Goal: Ask a question

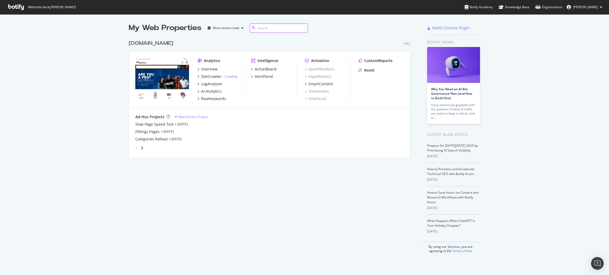
scroll to position [118, 283]
click at [597, 266] on img "Open Intercom Messenger" at bounding box center [597, 263] width 7 height 7
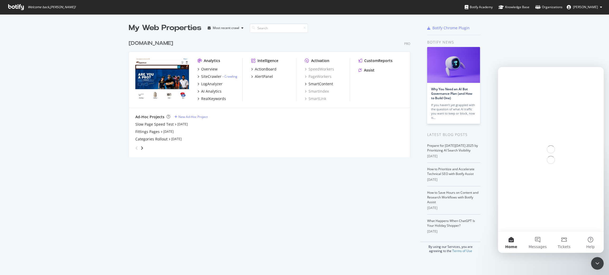
scroll to position [0, 0]
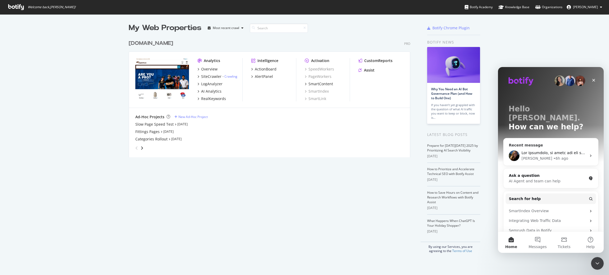
click at [553, 156] on div "[PERSON_NAME] • 6h ago" at bounding box center [553, 159] width 65 height 6
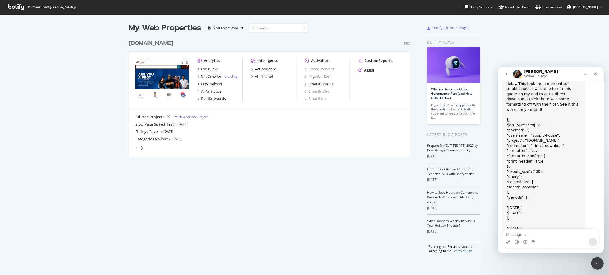
scroll to position [1472, 0]
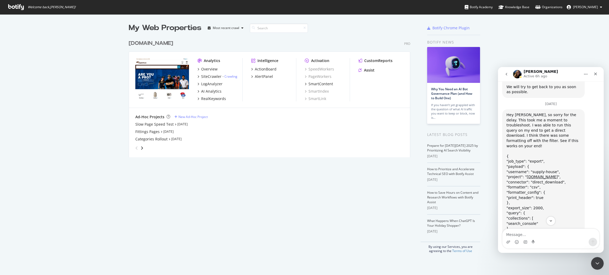
click at [504, 75] on icon "go back" at bounding box center [506, 74] width 4 height 4
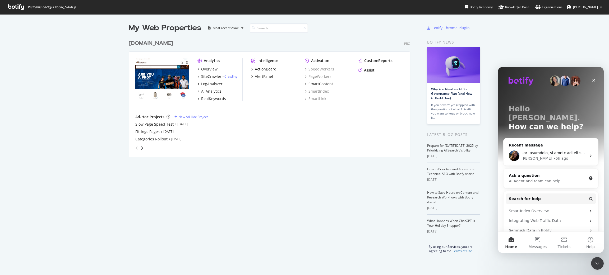
scroll to position [0, 0]
click at [535, 246] on span "Messages" at bounding box center [537, 247] width 18 height 4
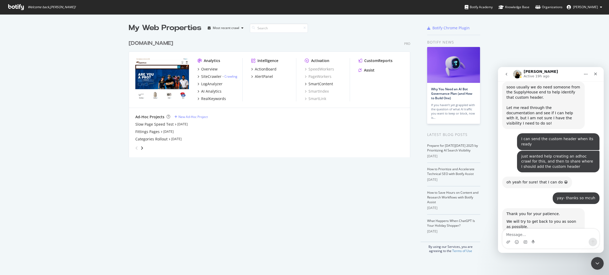
scroll to position [580, 0]
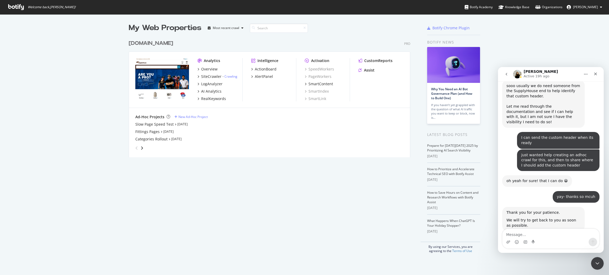
click at [543, 238] on div "Intercom messenger" at bounding box center [550, 242] width 97 height 8
click at [530, 231] on textarea "Message…" at bounding box center [550, 233] width 97 height 9
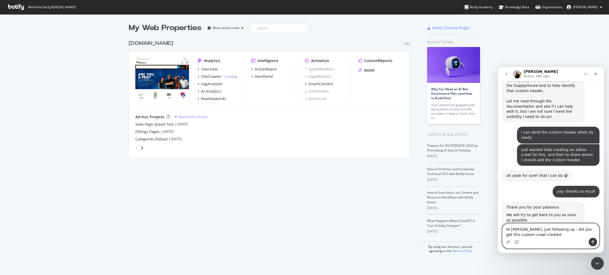
type textarea "Hi [PERSON_NAME], just following up - did you get this custom crawl created?"
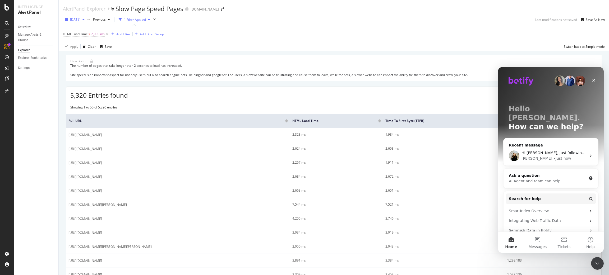
click at [69, 19] on div "button" at bounding box center [66, 19] width 7 height 3
click at [82, 31] on div "2025 Oct. 7th" at bounding box center [84, 30] width 27 height 5
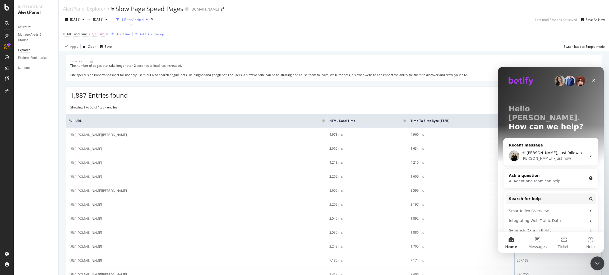
click at [596, 263] on icon "Close Intercom Messenger" at bounding box center [596, 263] width 6 height 6
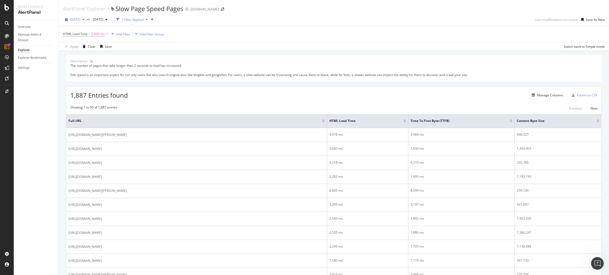
click at [83, 22] on div "2025 Oct. 7th" at bounding box center [75, 20] width 24 height 8
click at [91, 48] on div "2025 Oct. 5th" at bounding box center [84, 49] width 27 height 5
click at [67, 17] on div "2025 Oct. 5th" at bounding box center [75, 20] width 24 height 8
click at [85, 38] on div "2025 Oct. 6th" at bounding box center [84, 40] width 27 height 5
click at [592, 262] on div "Open Intercom Messenger" at bounding box center [596, 262] width 17 height 17
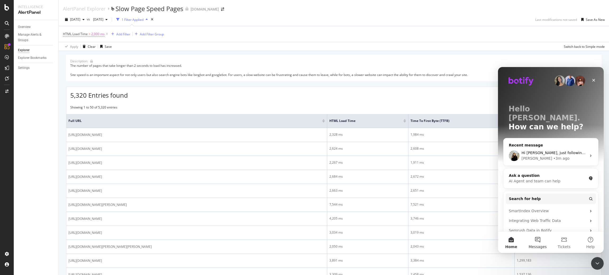
click at [535, 238] on button "Messages" at bounding box center [537, 242] width 26 height 21
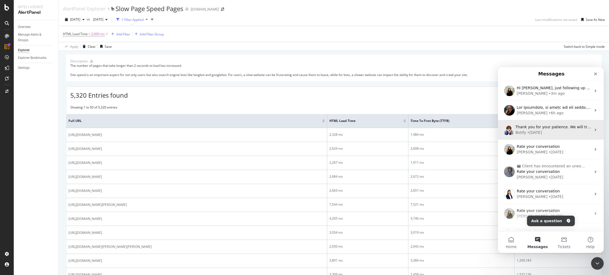
scroll to position [1, 0]
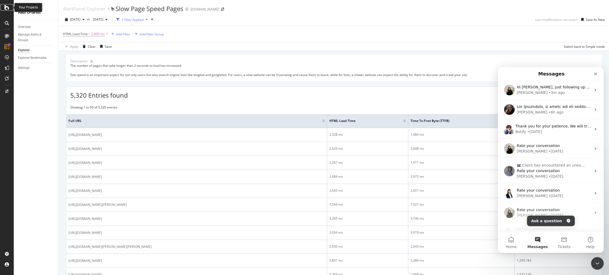
click at [3, 7] on div at bounding box center [7, 7] width 13 height 6
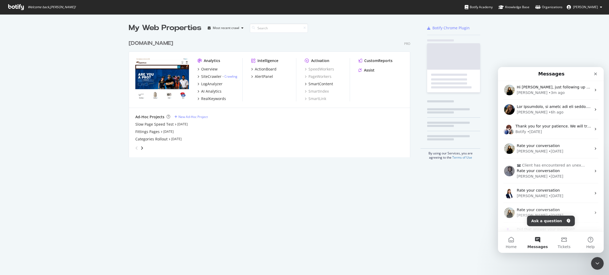
scroll to position [269, 603]
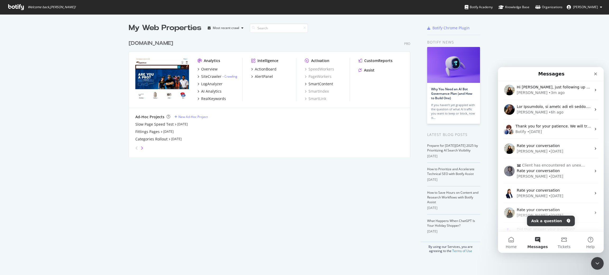
click at [141, 147] on icon "angle-right" at bounding box center [142, 148] width 3 height 4
click at [133, 148] on div "angle-left" at bounding box center [136, 148] width 7 height 8
click at [364, 69] on div "Assist" at bounding box center [369, 70] width 11 height 5
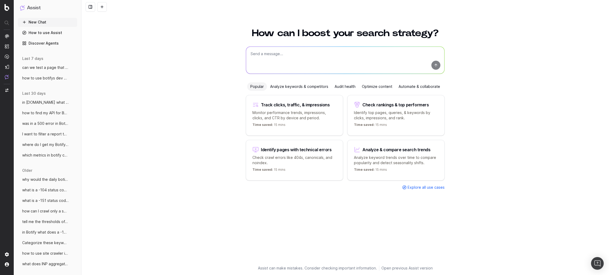
click at [364, 69] on textarea at bounding box center [345, 60] width 198 height 27
type textarea "send me information on how to crawl a dev GCP environment on Botify"
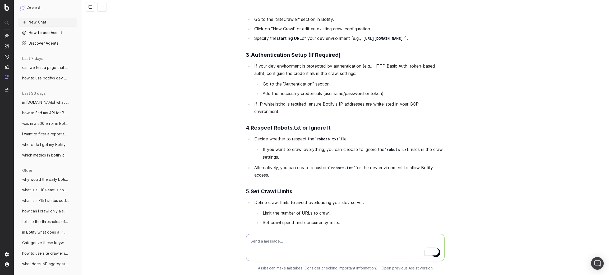
scroll to position [91, 0]
type textarea "send me an article"
click at [437, 255] on span "1" at bounding box center [434, 251] width 7 height 10
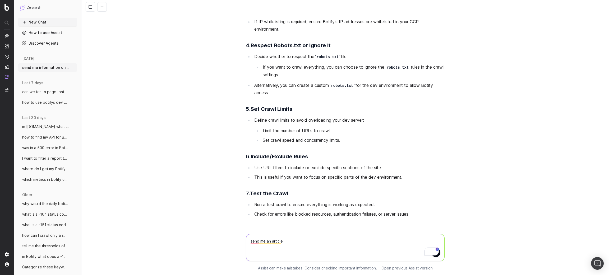
scroll to position [286, 0]
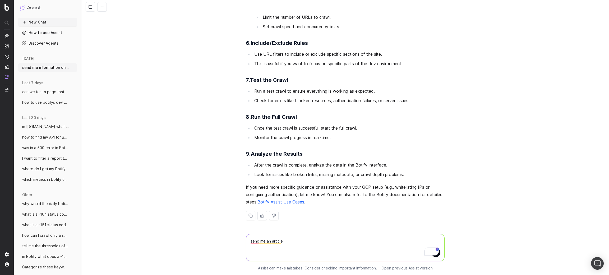
click at [296, 242] on textarea "send me an article" at bounding box center [345, 247] width 198 height 27
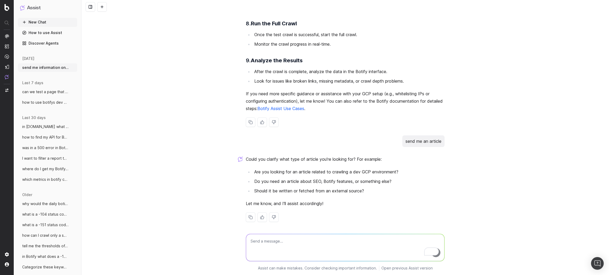
scroll to position [379, 0]
type textarea "an article from Botifys log that shows how to crawl it on dev"
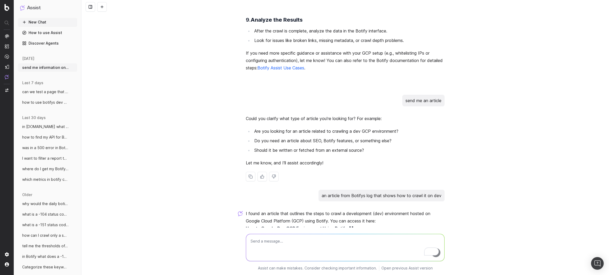
scroll to position [486, 0]
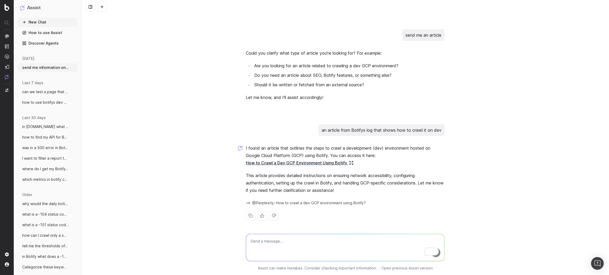
click at [328, 162] on link "How to Crawl a Dev GCP Environment Using Botify" at bounding box center [300, 162] width 108 height 7
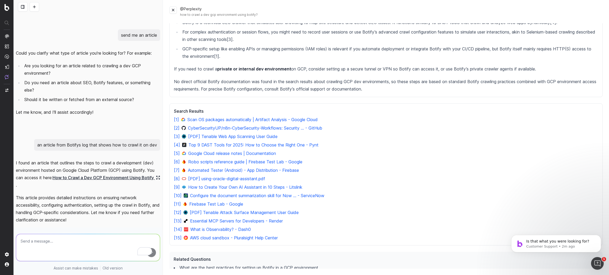
scroll to position [0, 0]
